Goal: Task Accomplishment & Management: Manage account settings

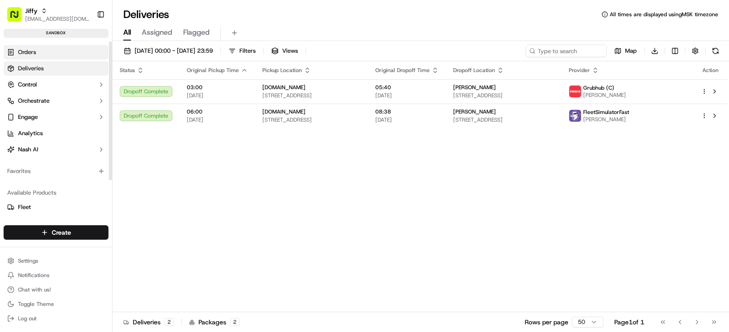
click at [62, 51] on link "Orders" at bounding box center [56, 52] width 105 height 14
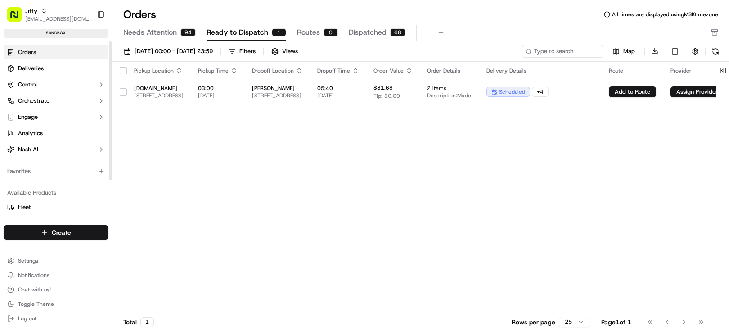
click at [148, 32] on span "Needs Attention" at bounding box center [150, 32] width 54 height 11
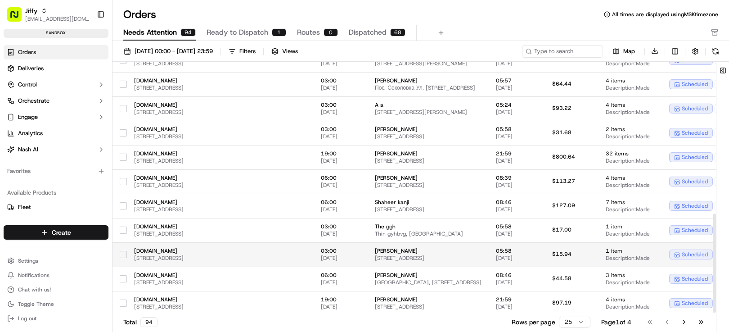
scroll to position [385, 0]
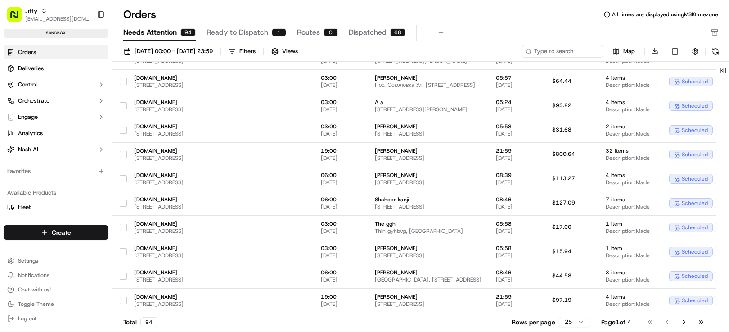
click at [580, 323] on html "Jiffy [EMAIL_ADDRESS][DOMAIN_NAME] Toggle Sidebar sandbox Orders Deliveries Con…" at bounding box center [364, 166] width 729 height 332
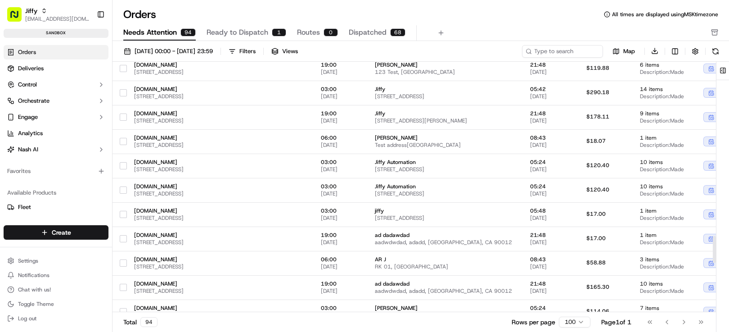
scroll to position [2063, 0]
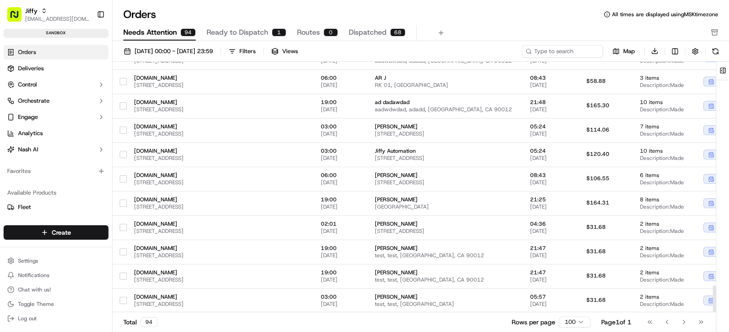
drag, startPoint x: 715, startPoint y: 109, endPoint x: 722, endPoint y: 322, distance: 213.5
click at [716, 312] on div at bounding box center [714, 298] width 3 height 27
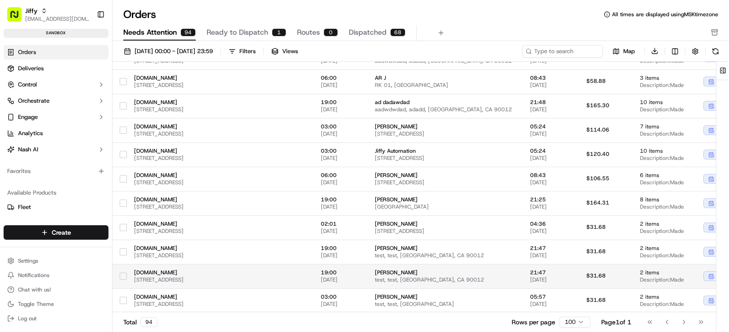
click at [385, 276] on td "[PERSON_NAME] test, test, [GEOGRAPHIC_DATA], CA 90012" at bounding box center [445, 276] width 155 height 24
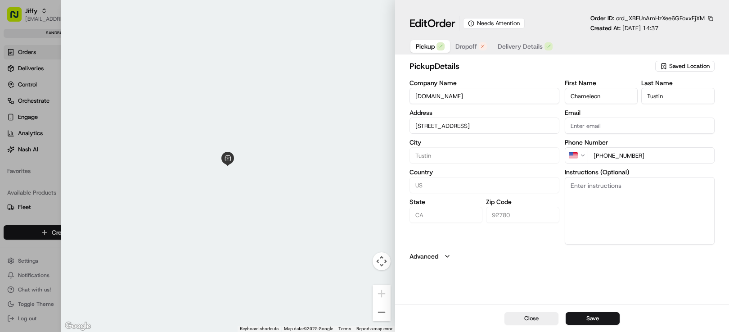
click at [462, 51] on button "Dropoff" at bounding box center [471, 46] width 42 height 13
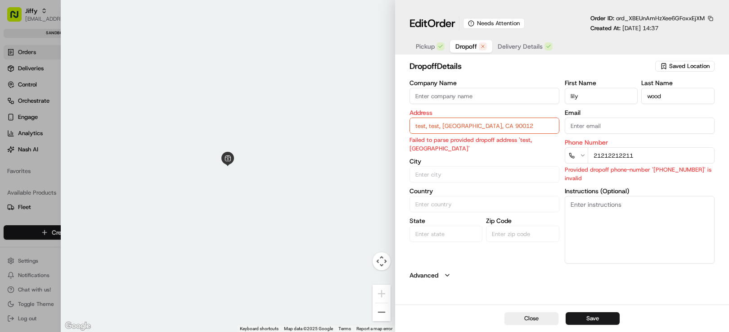
click at [516, 43] on span "Delivery Details" at bounding box center [520, 46] width 45 height 9
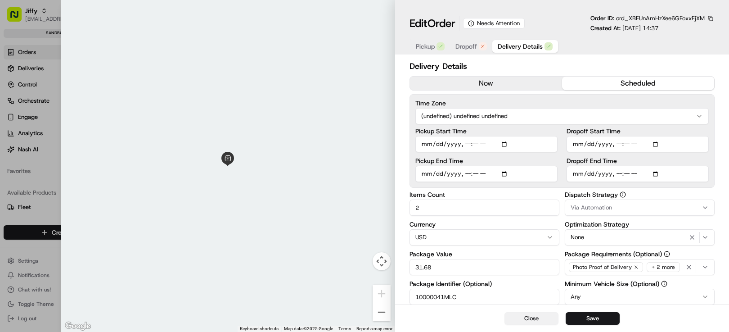
click at [537, 317] on button "Close" at bounding box center [532, 318] width 54 height 13
type input "1"
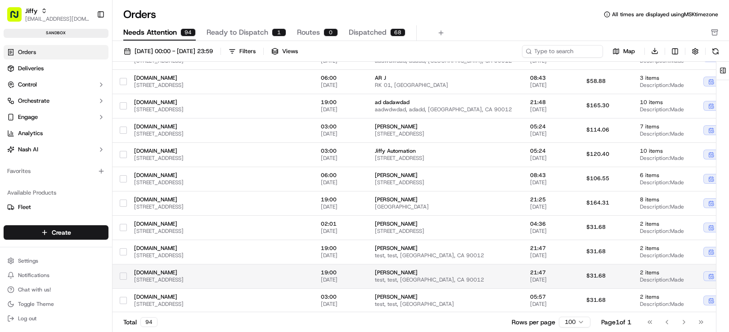
click at [314, 277] on td "[DOMAIN_NAME] [STREET_ADDRESS]" at bounding box center [220, 276] width 187 height 24
